Goal: Information Seeking & Learning: Check status

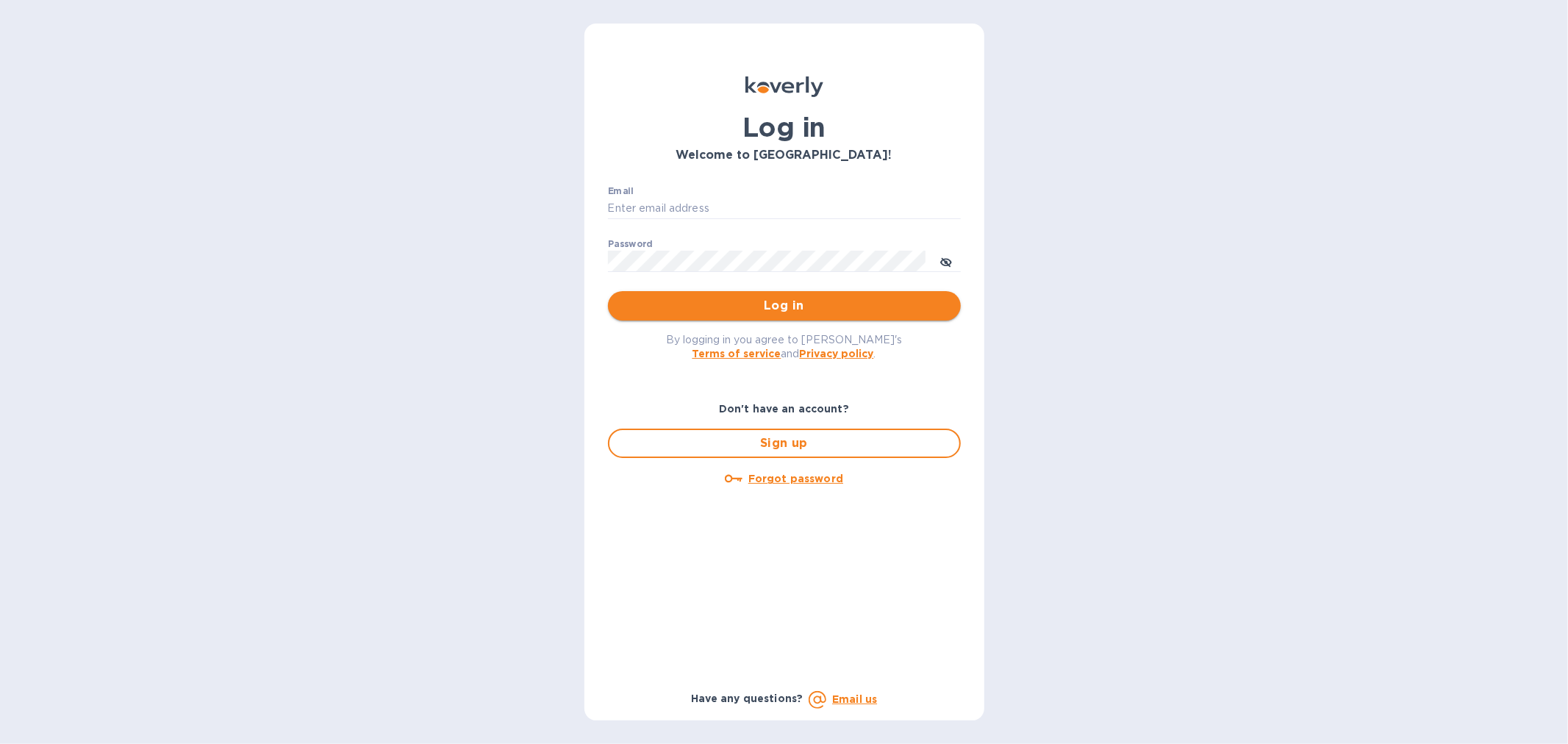
type input "[EMAIL_ADDRESS][DOMAIN_NAME]"
click at [790, 303] on span "Log in" at bounding box center [784, 305] width 329 height 17
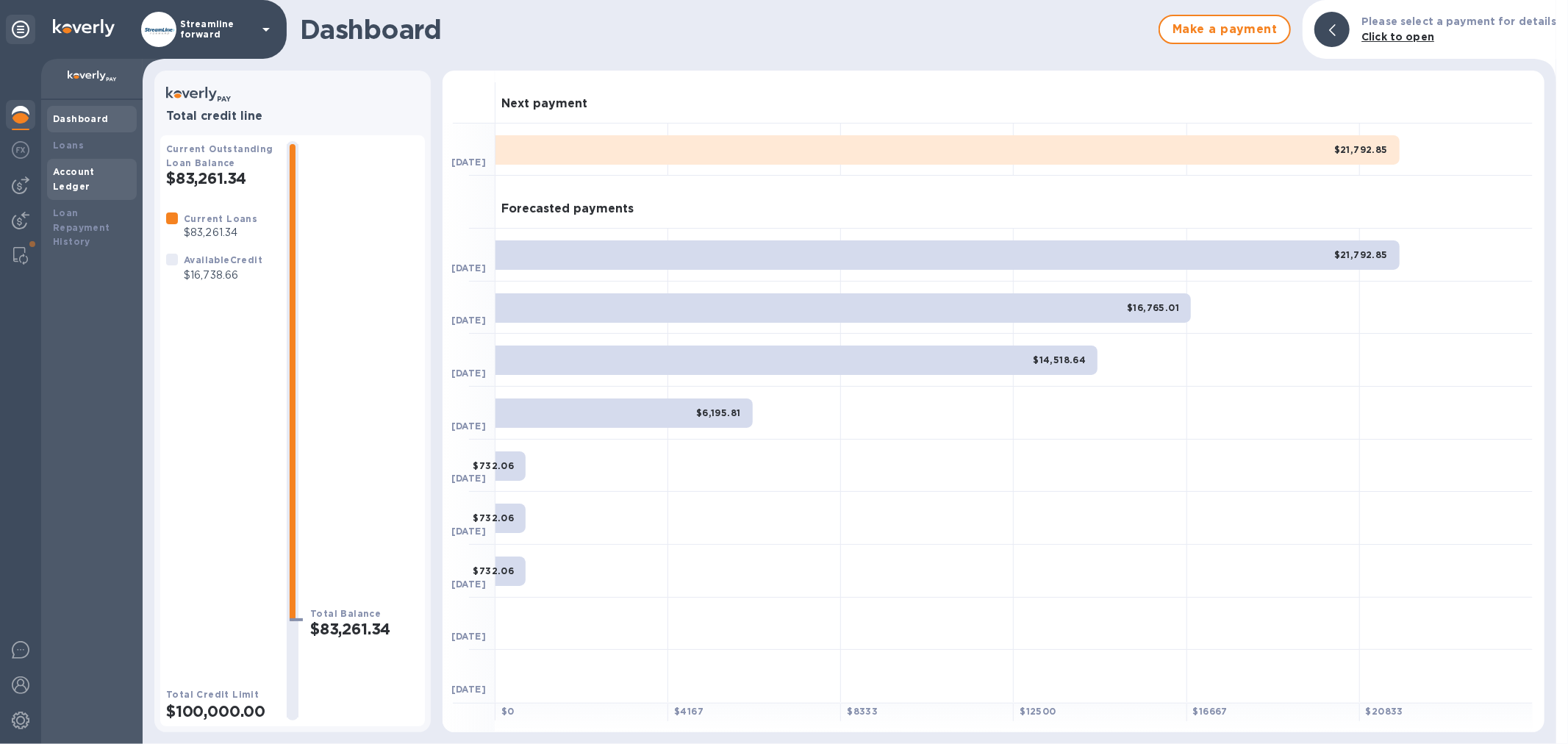
click at [72, 171] on b "Account Ledger" at bounding box center [74, 179] width 42 height 26
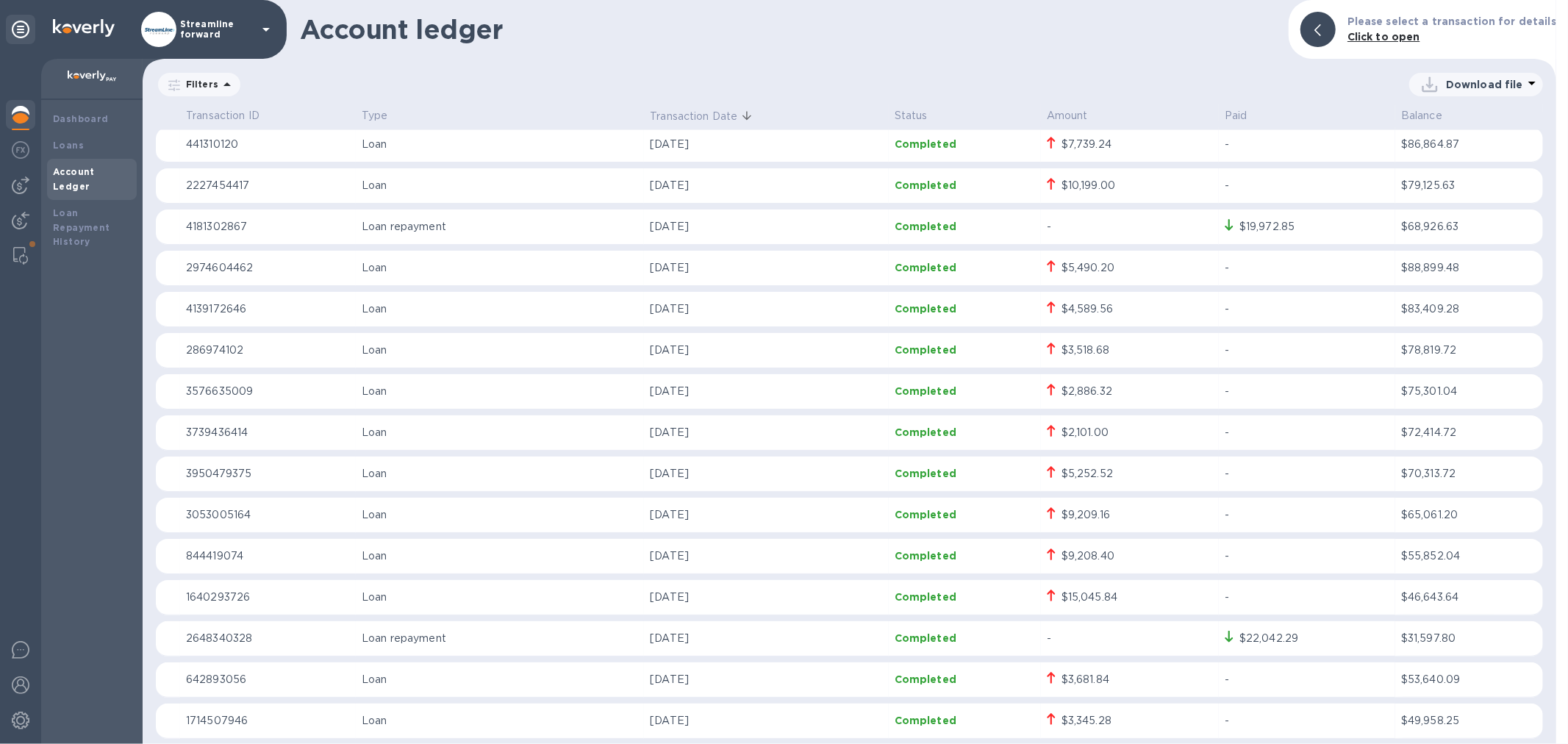
scroll to position [2288, 0]
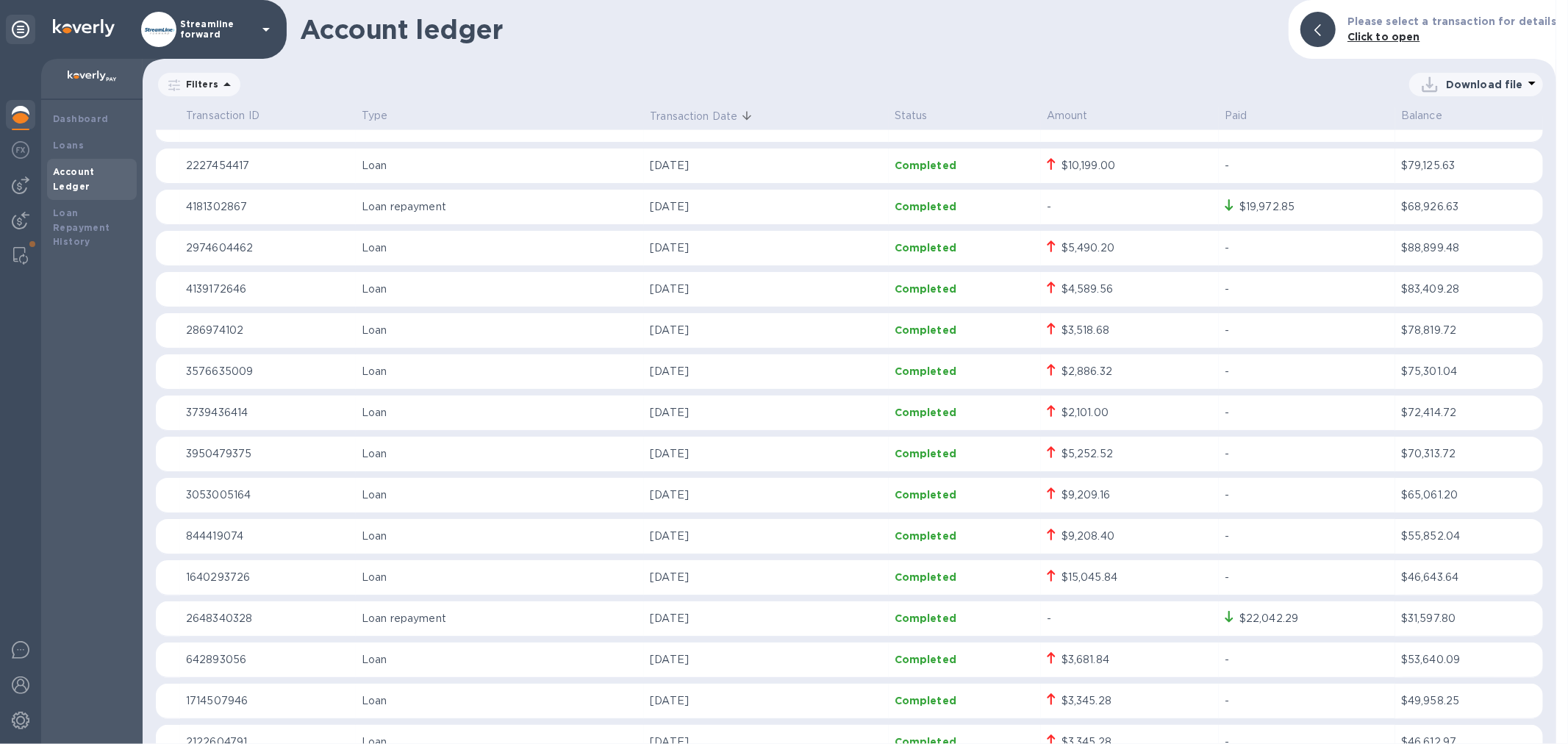
click at [824, 571] on p "[DATE]" at bounding box center [766, 578] width 233 height 16
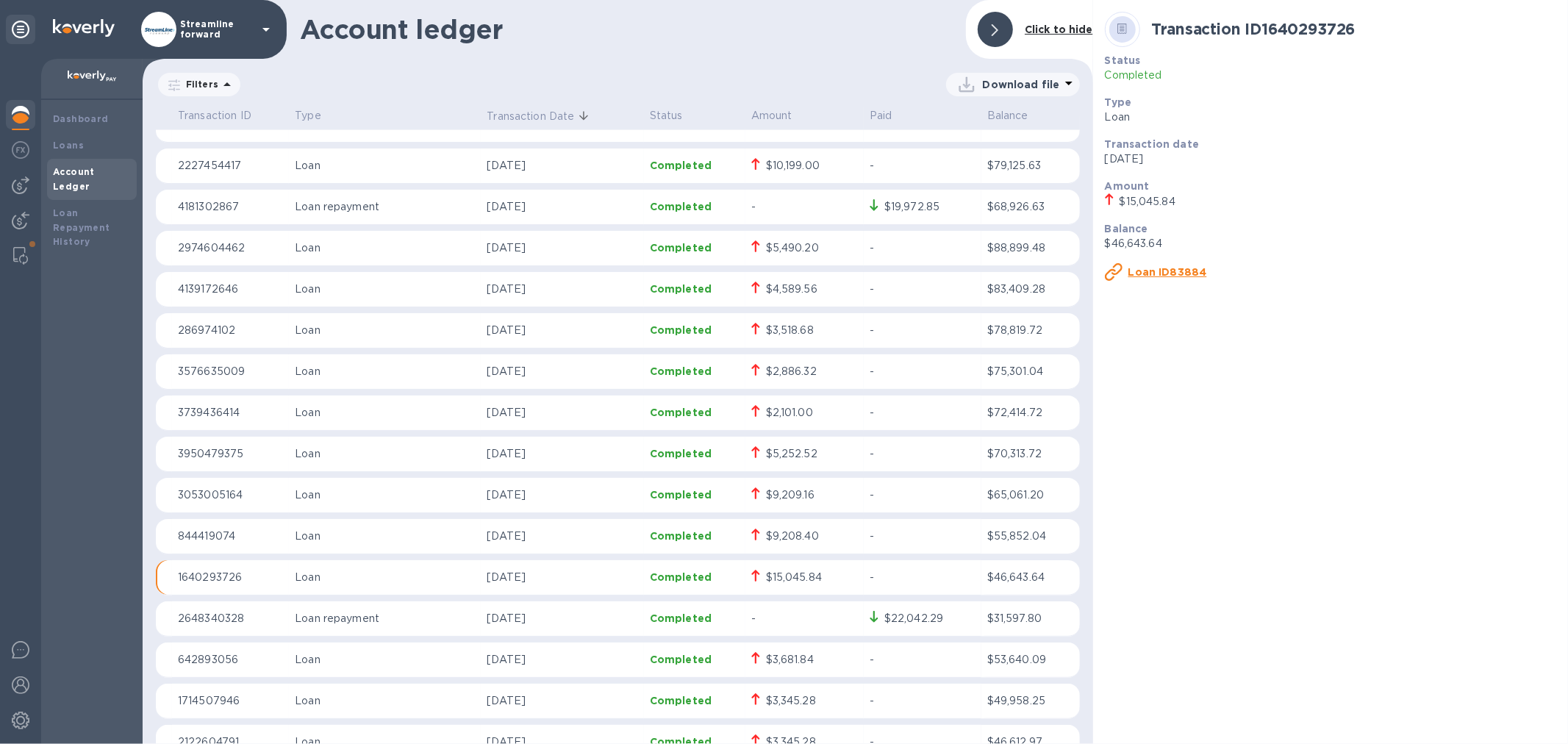
click at [1152, 268] on u "Loan ID83884" at bounding box center [1168, 272] width 79 height 12
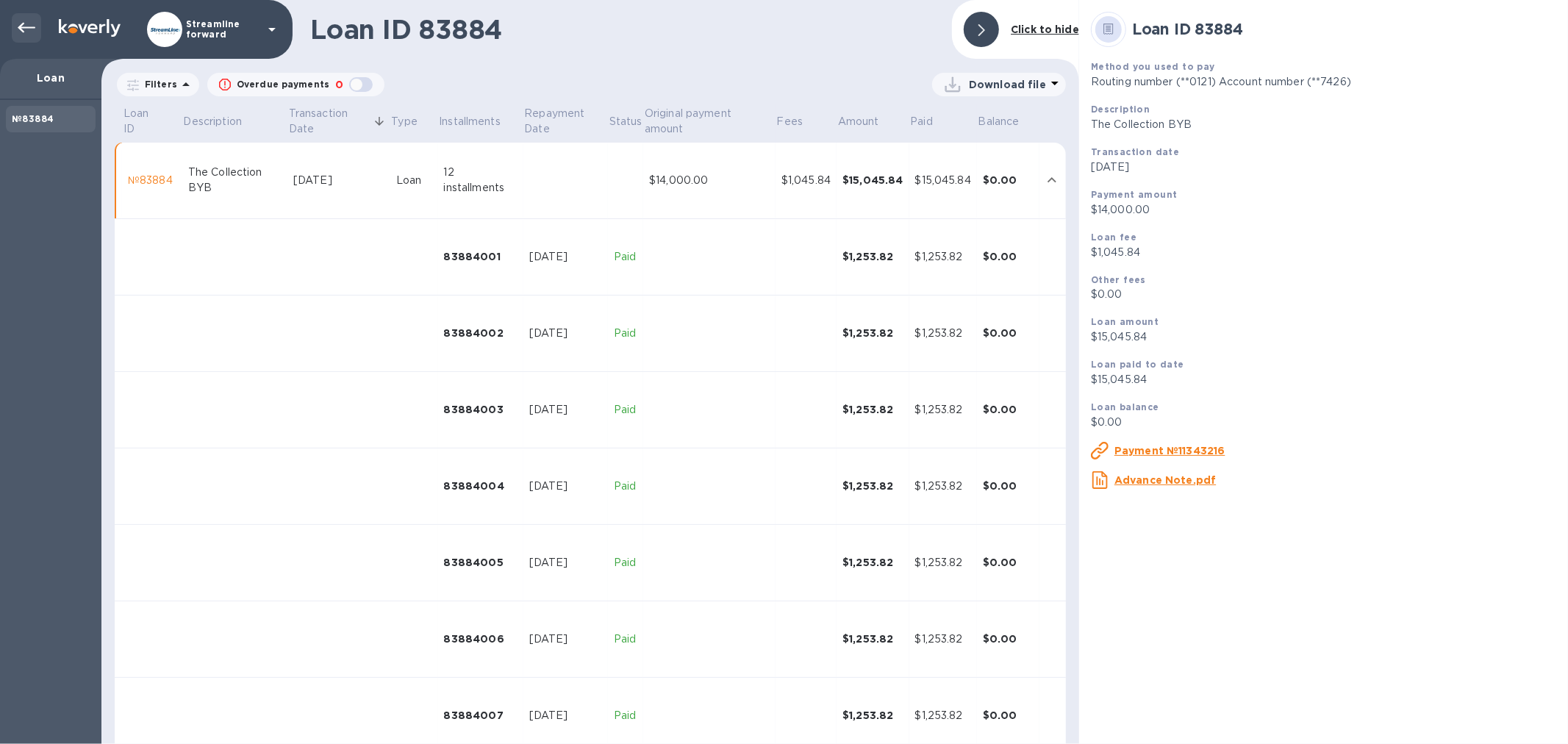
click at [22, 32] on icon at bounding box center [26, 28] width 17 height 17
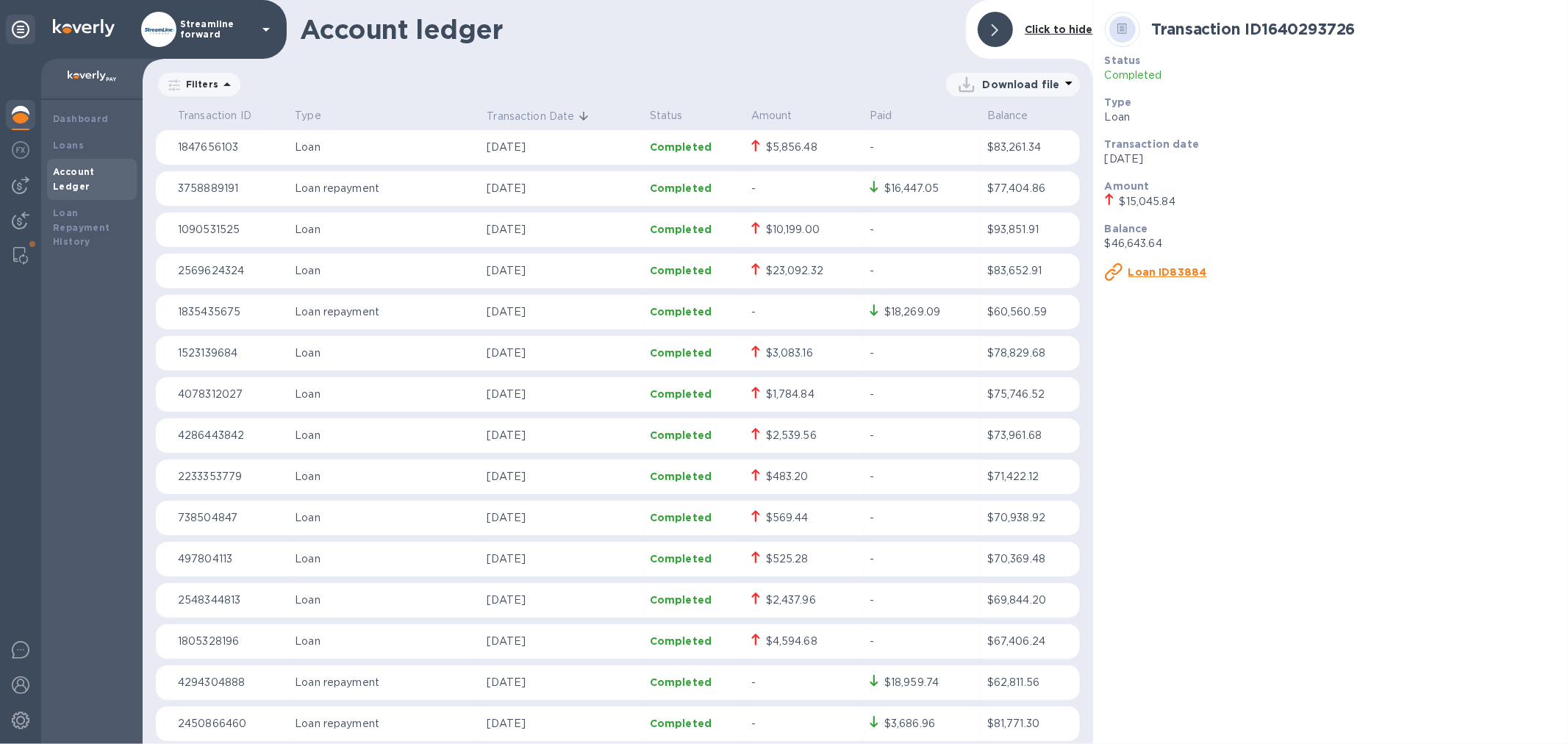
click at [829, 153] on div "$5,856.48" at bounding box center [804, 148] width 107 height 17
click at [1169, 265] on p "Loan ID72898" at bounding box center [1167, 272] width 78 height 15
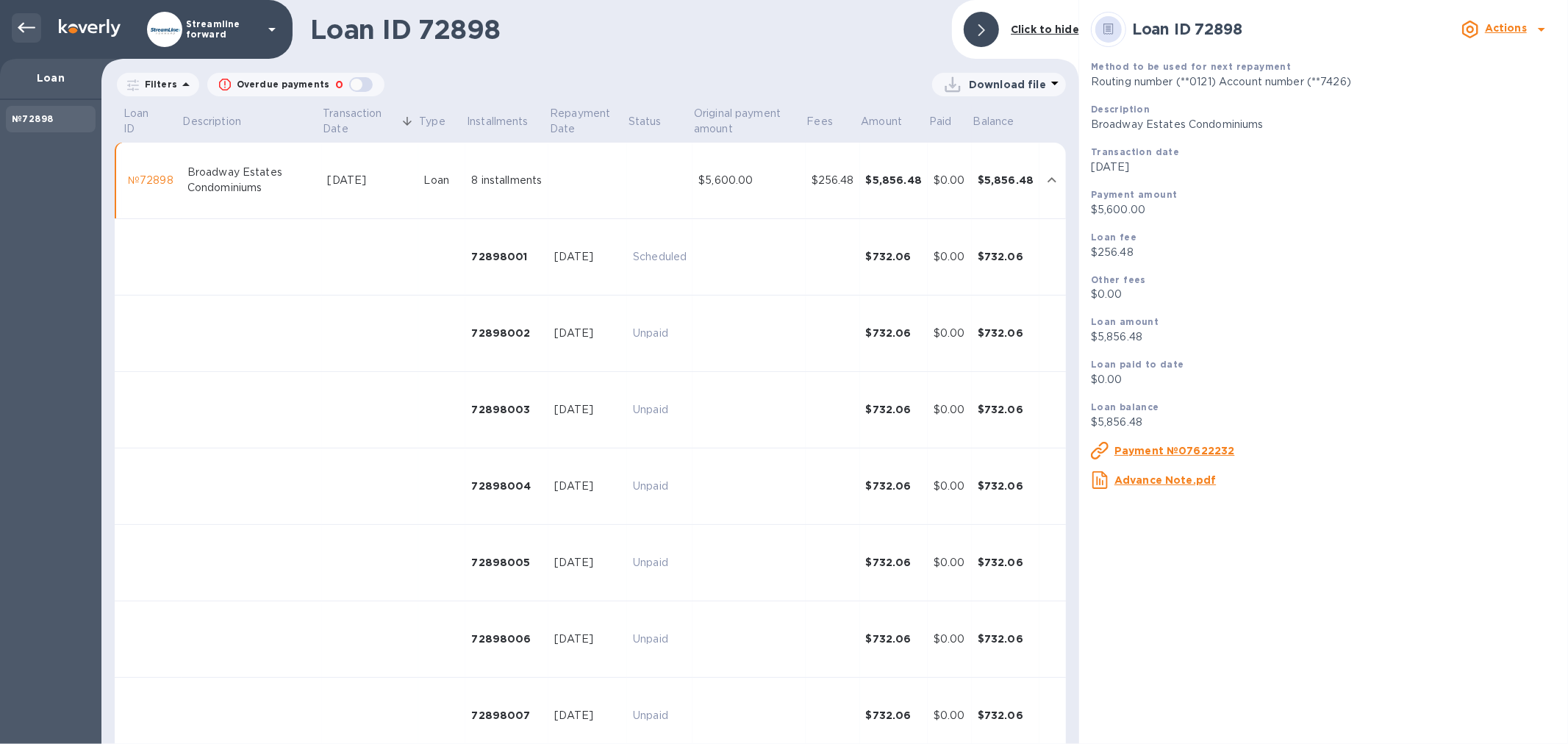
click at [23, 20] on icon at bounding box center [26, 28] width 17 height 17
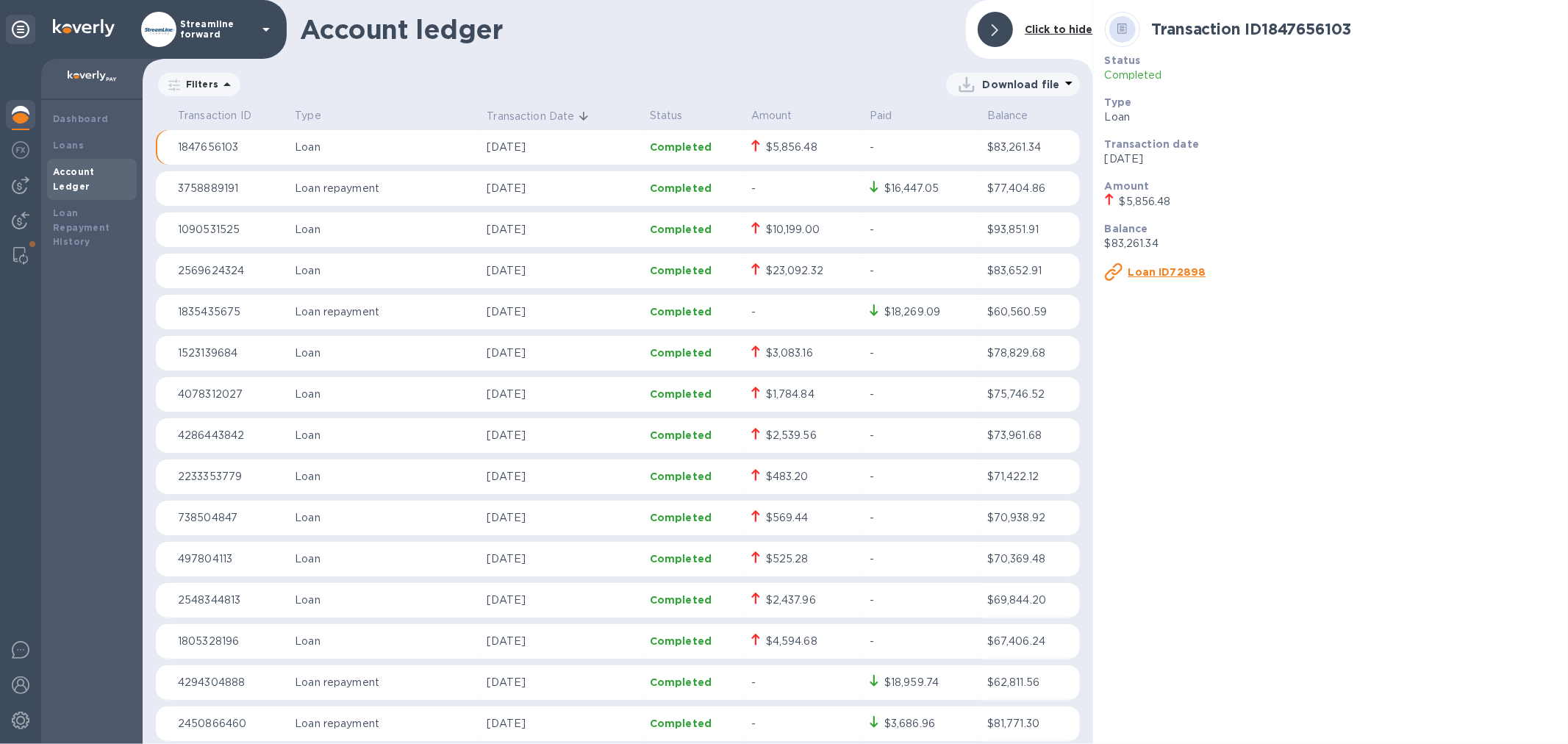
click at [825, 355] on div "$3,083.16" at bounding box center [804, 354] width 107 height 17
click at [1172, 263] on div "Loan ID74377" at bounding box center [1154, 271] width 99 height 17
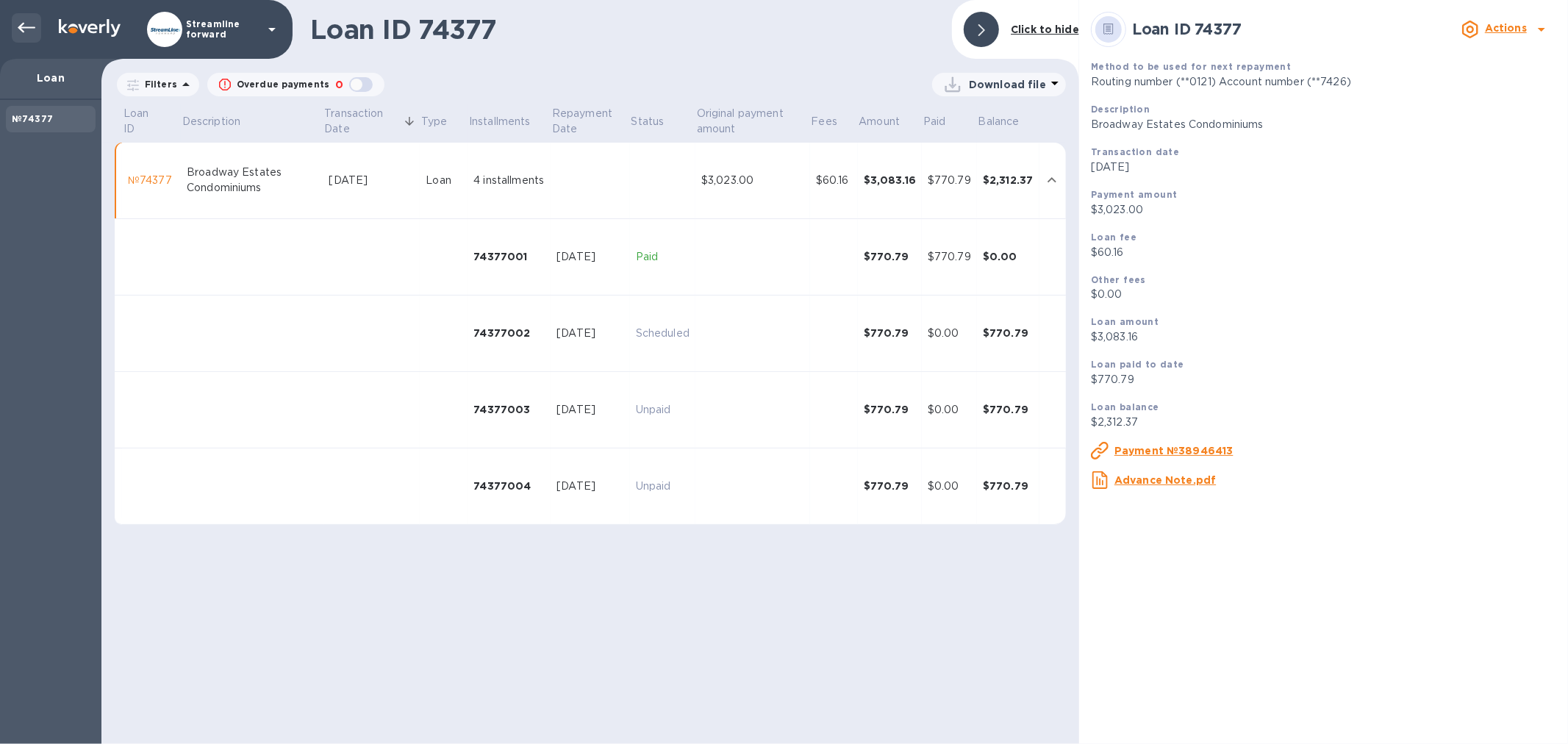
click at [34, 28] on icon at bounding box center [26, 28] width 17 height 10
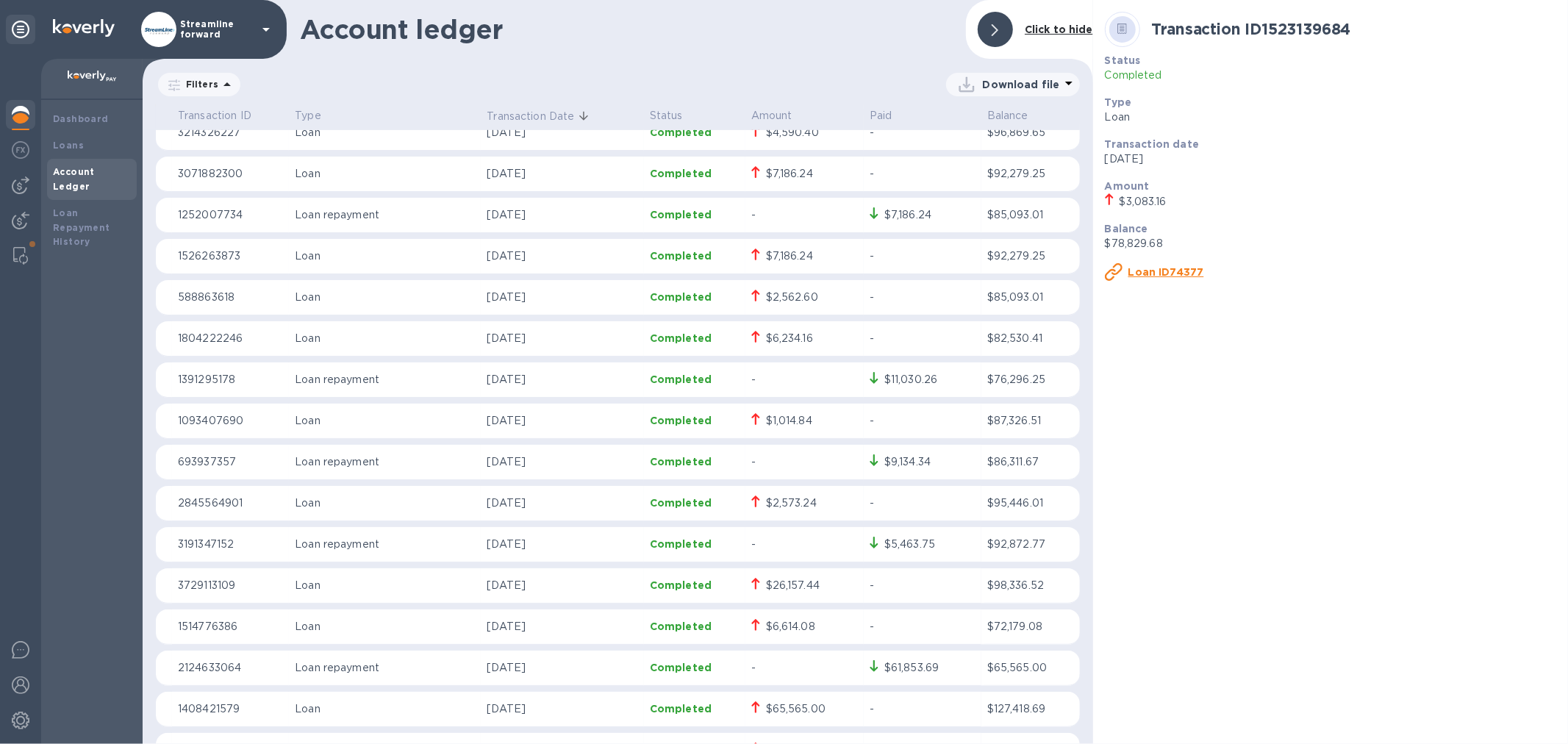
scroll to position [899, 0]
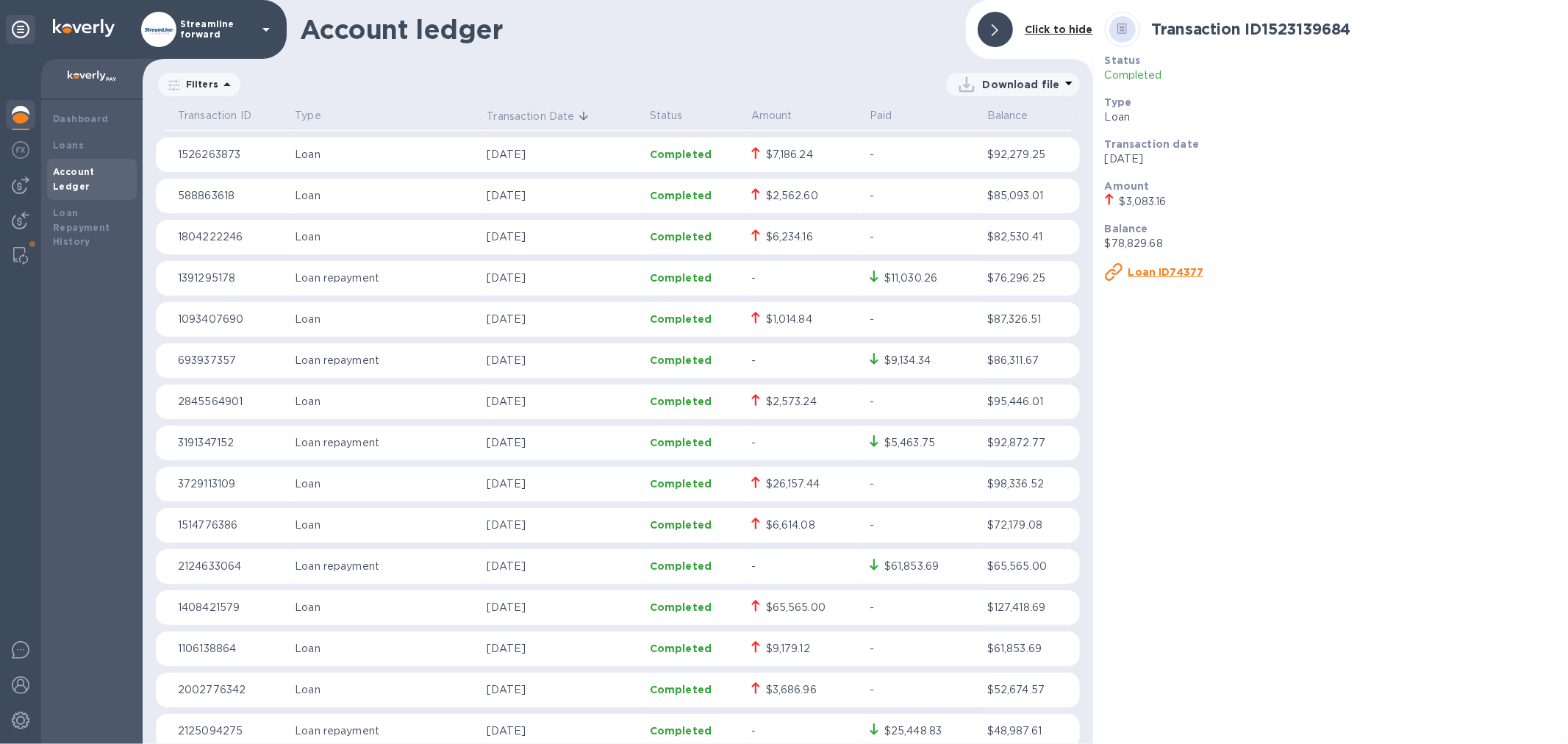
click at [586, 405] on p "[DATE]" at bounding box center [562, 402] width 151 height 16
click at [1166, 269] on u "Loan ID98206" at bounding box center [1168, 272] width 79 height 12
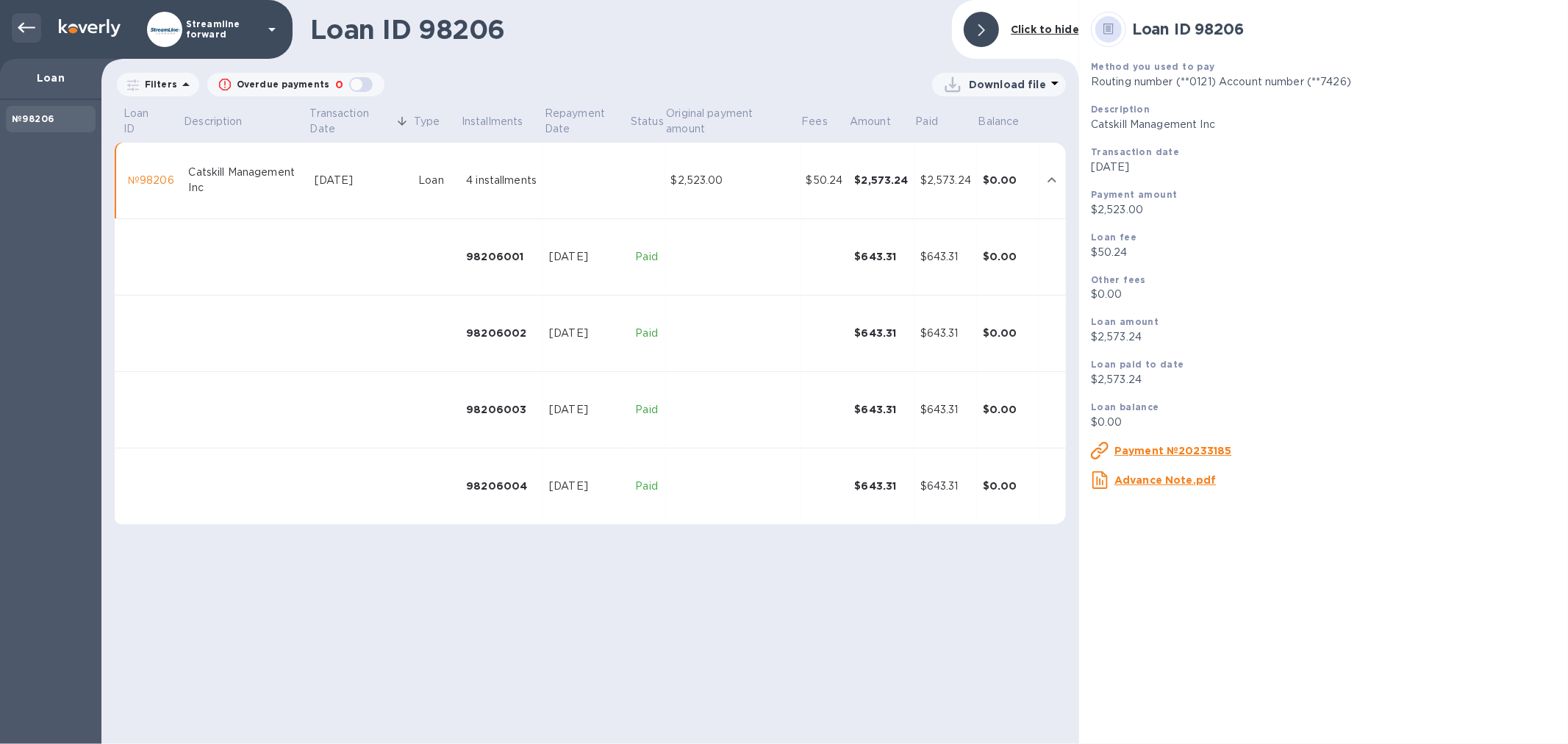
click at [29, 28] on icon at bounding box center [26, 28] width 17 height 17
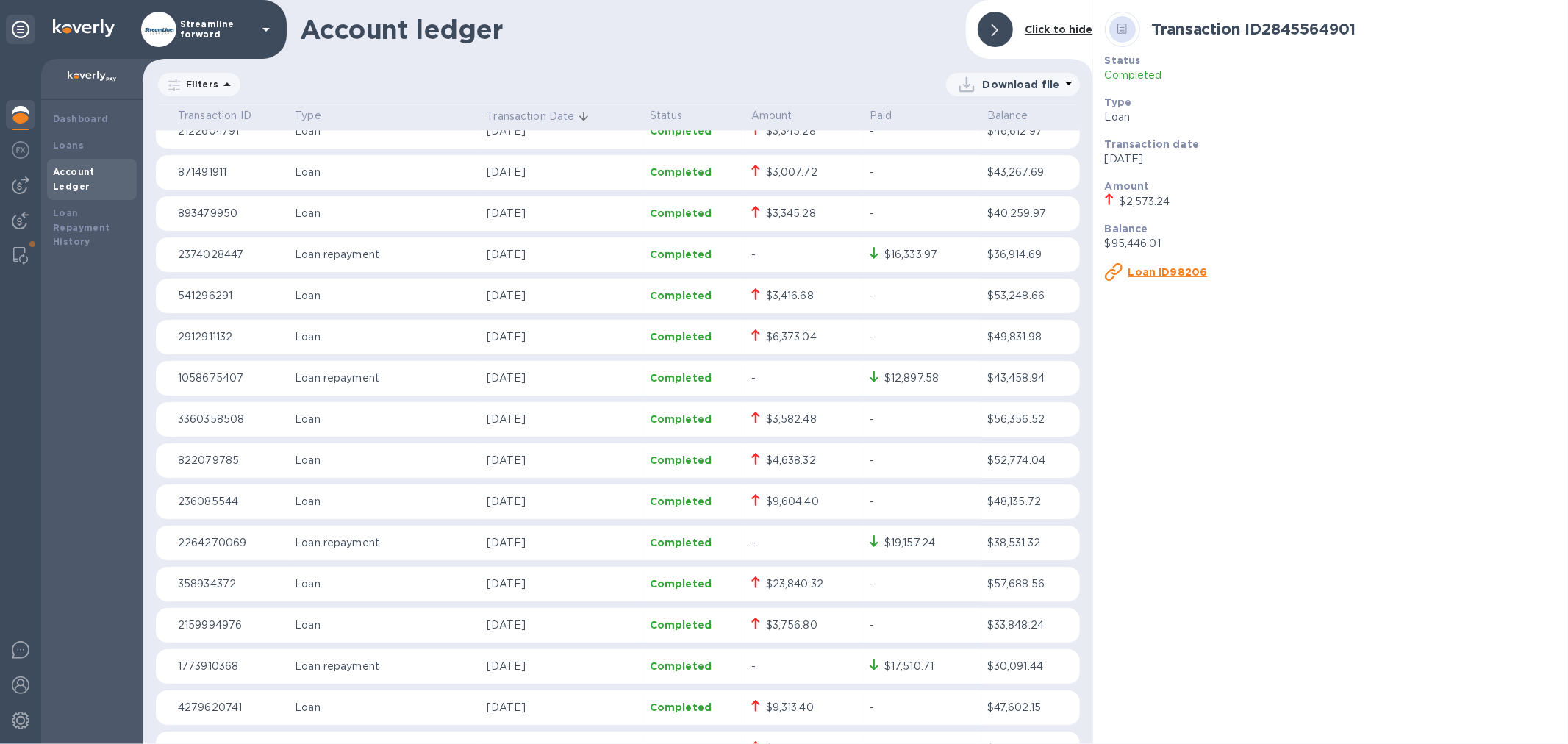
scroll to position [3188, 0]
click at [582, 333] on p "[DATE]" at bounding box center [562, 338] width 151 height 16
click at [1133, 268] on u "Loan ID29748" at bounding box center [1167, 272] width 77 height 12
